Goal: Complete application form

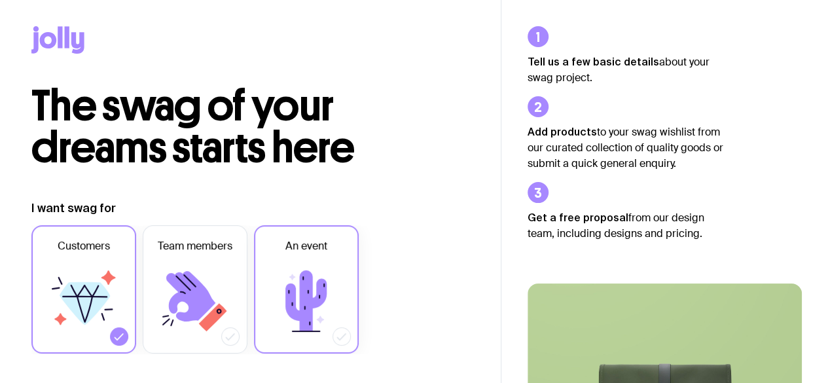
click at [321, 326] on icon at bounding box center [306, 301] width 79 height 79
click at [0, 0] on input "An event" at bounding box center [0, 0] width 0 height 0
click at [124, 349] on label "Customers" at bounding box center [83, 289] width 105 height 128
click at [0, 0] on input "Customers" at bounding box center [0, 0] width 0 height 0
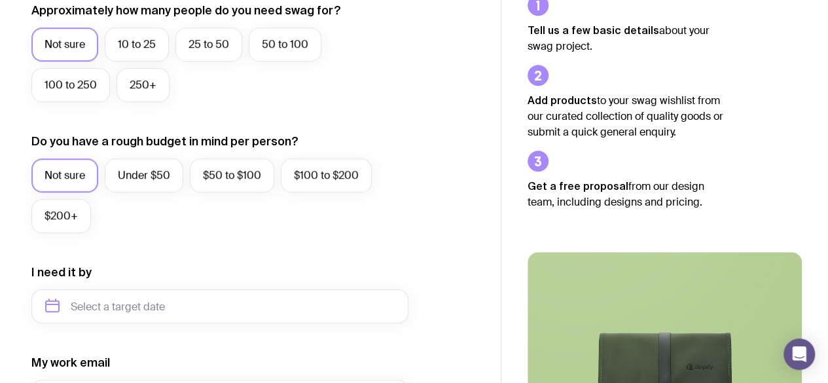
scroll to position [354, 0]
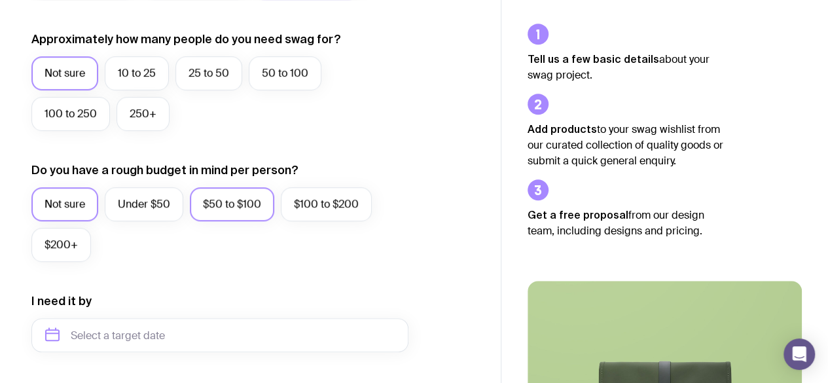
click at [217, 198] on label "$50 to $100" at bounding box center [232, 204] width 84 height 34
click at [0, 0] on input "$50 to $100" at bounding box center [0, 0] width 0 height 0
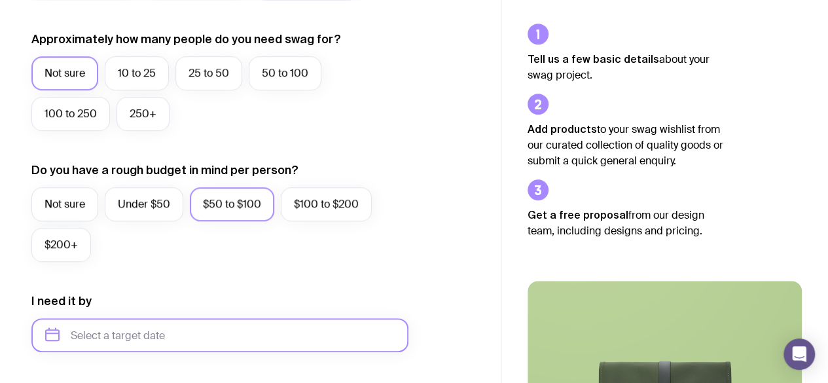
click at [133, 341] on input "text" at bounding box center [219, 335] width 377 height 34
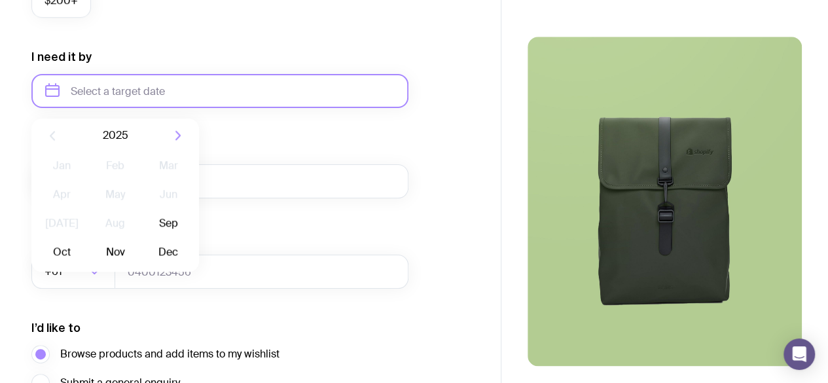
scroll to position [598, 0]
click at [86, 238] on button "Sep" at bounding box center [62, 251] width 48 height 26
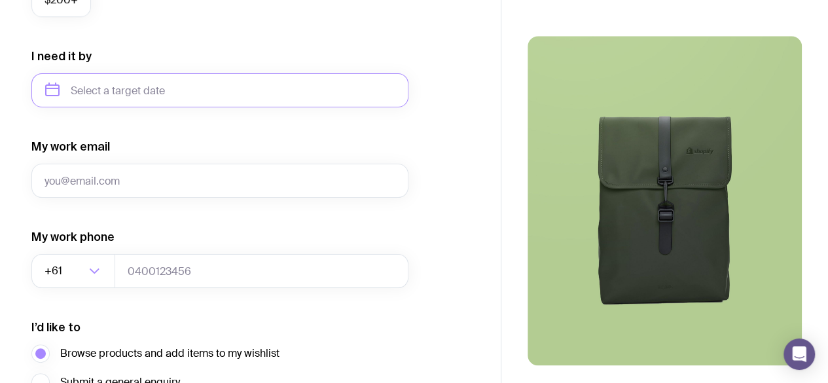
type input "[DATE]"
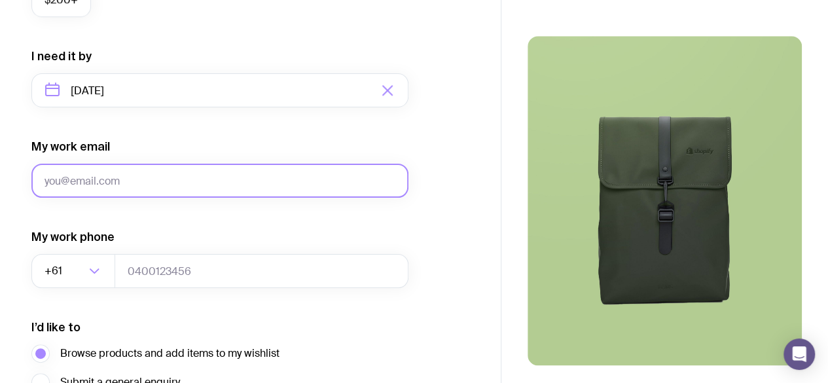
click at [160, 180] on input "My work email" at bounding box center [219, 181] width 377 height 34
type input "[EMAIL_ADDRESS][DOMAIN_NAME]"
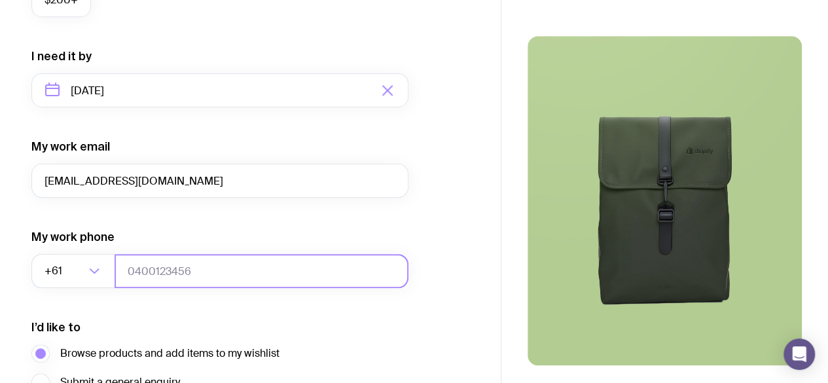
click at [161, 271] on input "tel" at bounding box center [262, 271] width 294 height 34
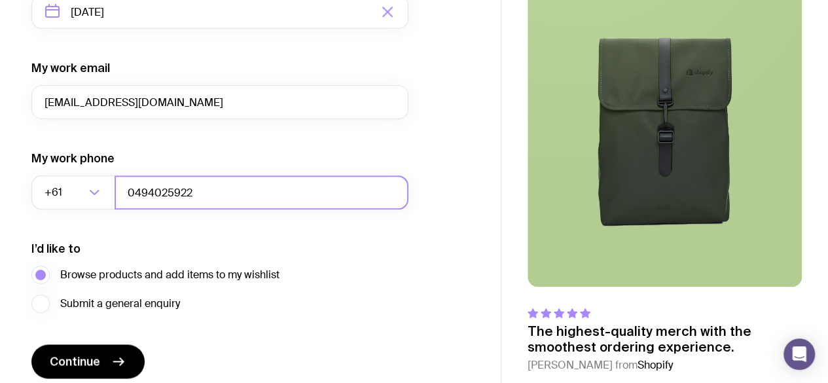
scroll to position [678, 0]
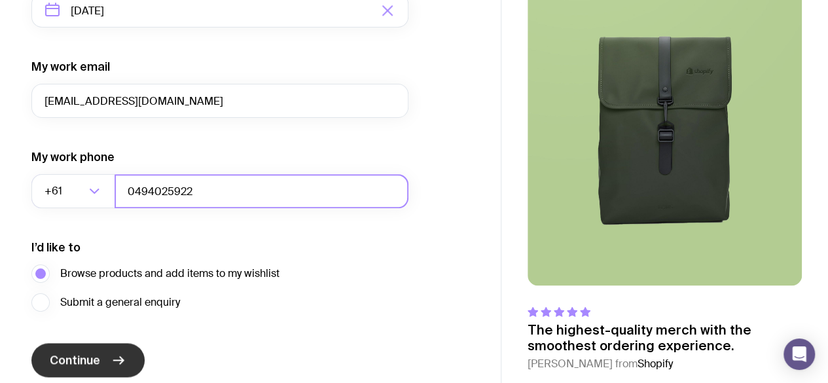
type input "0494025922"
click at [118, 352] on button "Continue" at bounding box center [87, 360] width 113 height 34
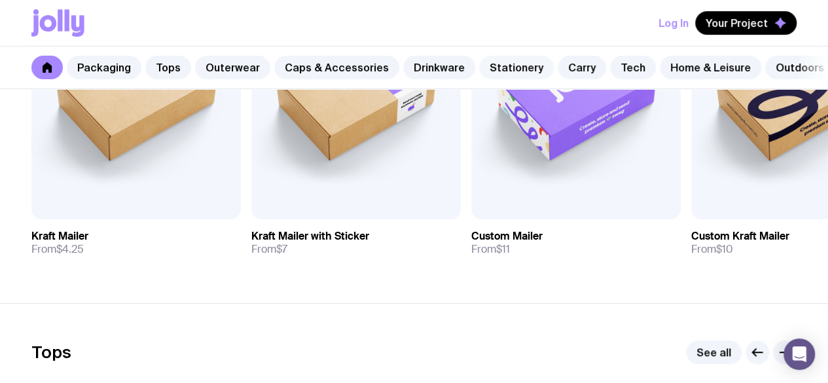
scroll to position [0, 73]
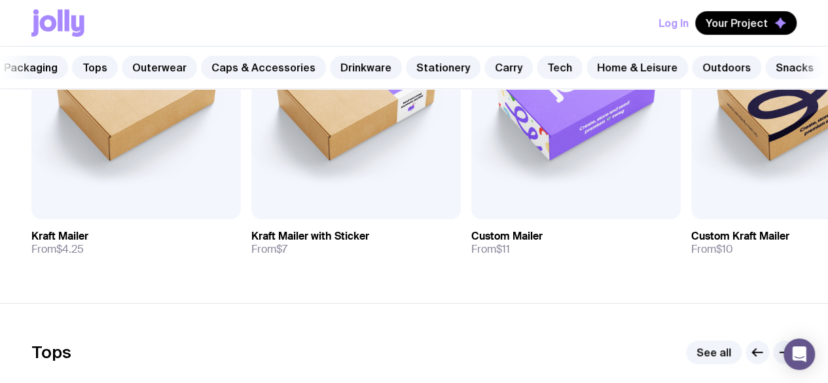
click at [445, 13] on div "Log In Your Project" at bounding box center [413, 23] width 765 height 46
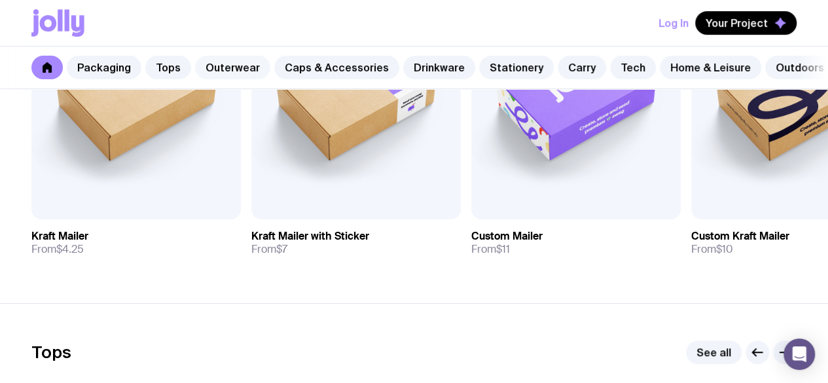
click at [232, 71] on link "Outerwear" at bounding box center [232, 68] width 75 height 24
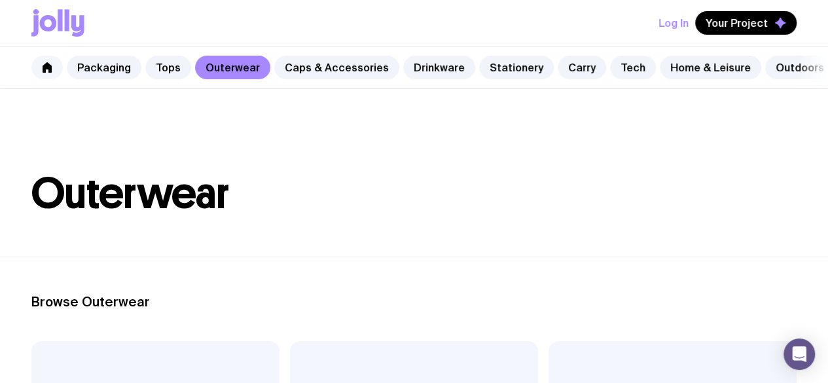
click at [51, 70] on icon at bounding box center [47, 67] width 10 height 10
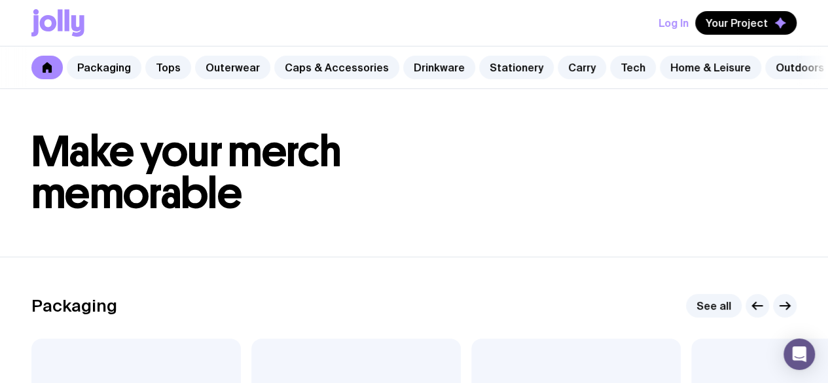
click at [61, 22] on icon at bounding box center [60, 20] width 5 height 22
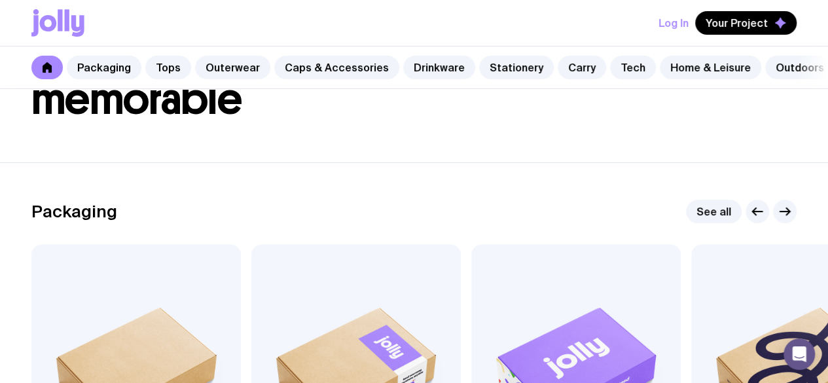
scroll to position [95, 0]
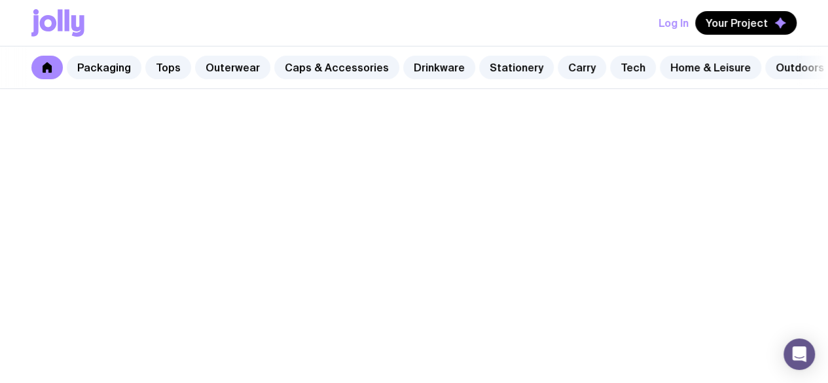
scroll to position [371, 0]
